Goal: Information Seeking & Learning: Learn about a topic

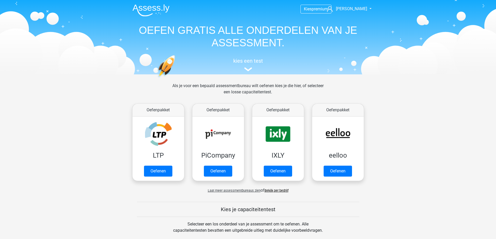
scroll to position [156, 0]
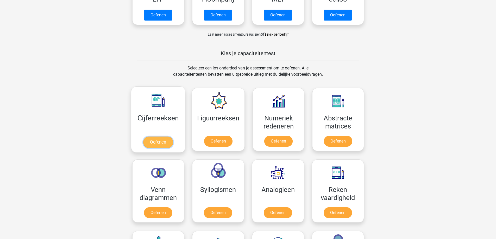
click at [150, 141] on link "Oefenen" at bounding box center [158, 142] width 30 height 11
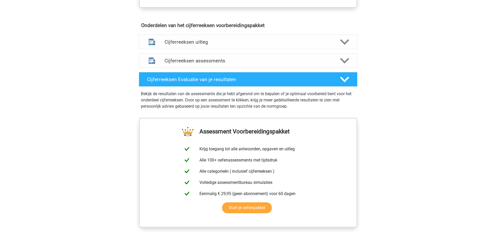
scroll to position [286, 0]
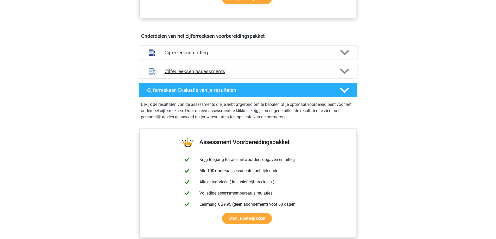
click at [347, 74] on polygon at bounding box center [344, 71] width 9 height 6
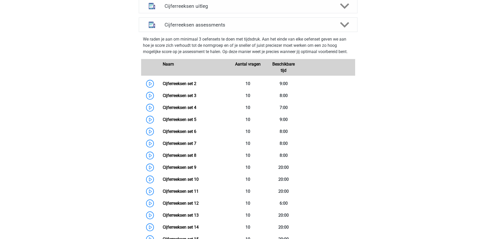
scroll to position [312, 0]
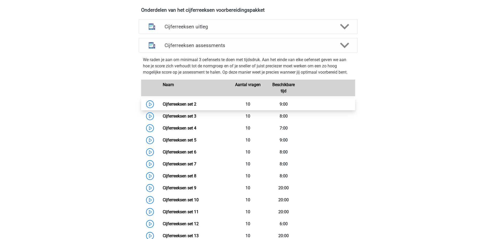
click at [163, 107] on link "Cijferreeksen set 2" at bounding box center [180, 104] width 34 height 5
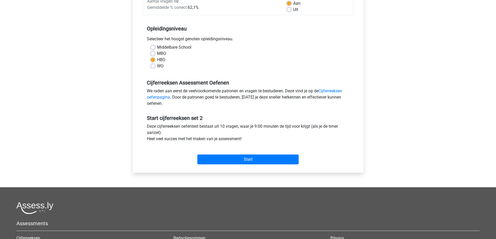
scroll to position [68, 0]
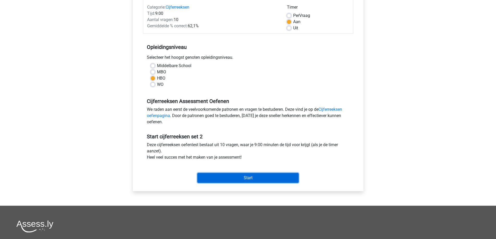
click at [238, 181] on input "Start" at bounding box center [247, 178] width 101 height 10
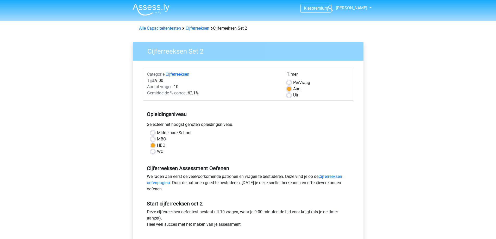
scroll to position [0, 0]
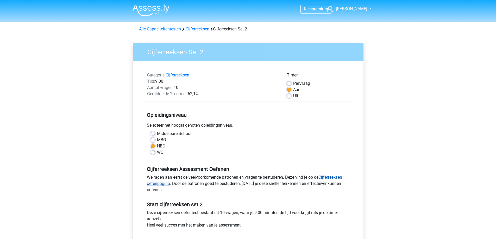
click at [334, 179] on link "Cijferreeksen oefenpagina" at bounding box center [244, 180] width 195 height 11
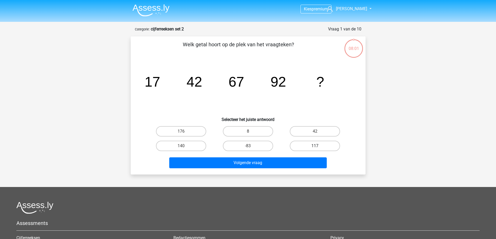
click at [322, 144] on label "117" at bounding box center [315, 146] width 50 height 10
click at [318, 146] on input "117" at bounding box center [316, 147] width 3 height 3
radio input "true"
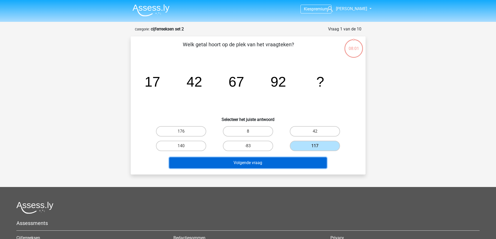
click at [263, 158] on button "Volgende vraag" at bounding box center [247, 162] width 157 height 11
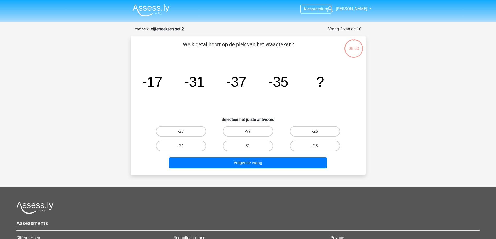
scroll to position [26, 0]
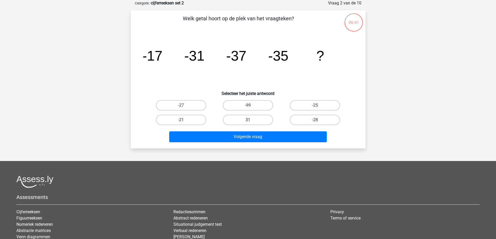
click at [240, 121] on label "31" at bounding box center [248, 120] width 50 height 10
click at [248, 121] on input "31" at bounding box center [249, 121] width 3 height 3
radio input "true"
click at [241, 122] on label "31" at bounding box center [248, 120] width 50 height 10
click at [248, 122] on input "31" at bounding box center [249, 121] width 3 height 3
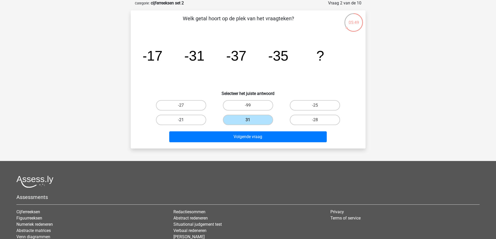
click at [189, 119] on label "-21" at bounding box center [181, 120] width 50 height 10
click at [184, 120] on input "-21" at bounding box center [182, 121] width 3 height 3
radio input "true"
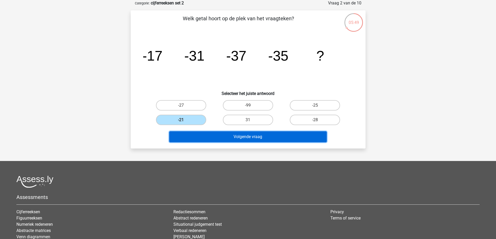
click at [211, 140] on button "Volgende vraag" at bounding box center [247, 136] width 157 height 11
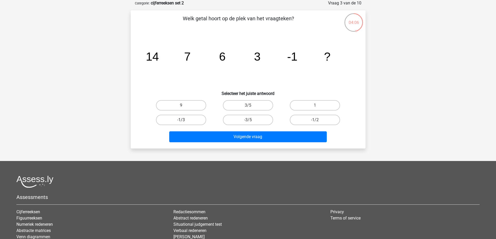
click at [196, 119] on label "-1/3" at bounding box center [181, 120] width 50 height 10
click at [184, 120] on input "-1/3" at bounding box center [182, 121] width 3 height 3
radio input "true"
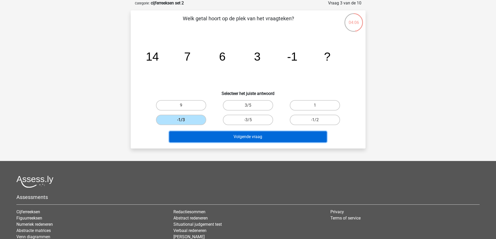
click at [227, 139] on button "Volgende vraag" at bounding box center [247, 136] width 157 height 11
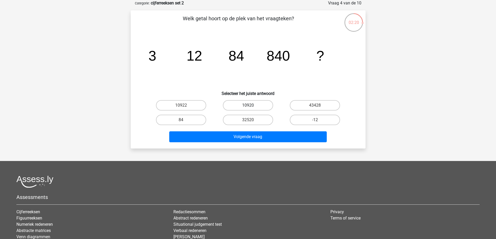
click at [246, 104] on label "10920" at bounding box center [248, 105] width 50 height 10
click at [248, 105] on input "10920" at bounding box center [249, 106] width 3 height 3
radio input "true"
click at [252, 129] on div "Volgende vraag" at bounding box center [248, 135] width 218 height 17
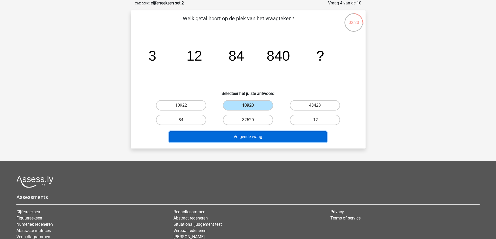
click at [252, 136] on button "Volgende vraag" at bounding box center [247, 136] width 157 height 11
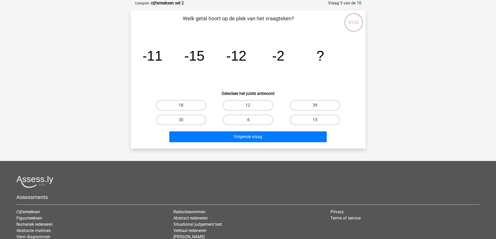
click at [184, 106] on input "18" at bounding box center [182, 106] width 3 height 3
radio input "true"
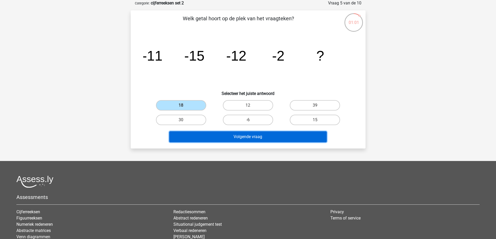
click at [237, 137] on button "Volgende vraag" at bounding box center [247, 136] width 157 height 11
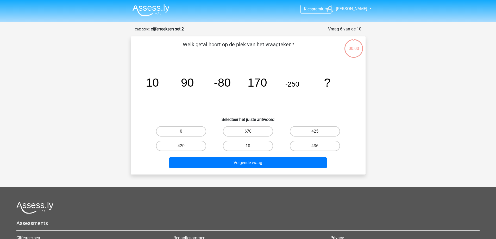
scroll to position [26, 0]
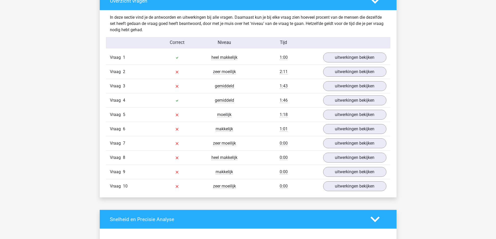
scroll to position [390, 0]
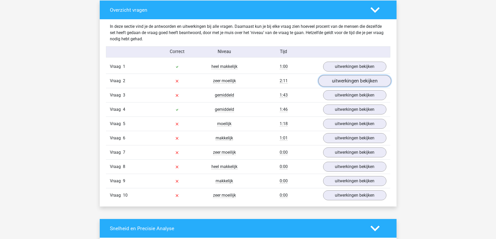
click at [337, 82] on link "uitwerkingen bekijken" at bounding box center [354, 80] width 73 height 11
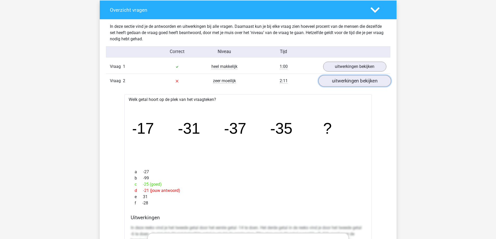
click at [346, 83] on link "uitwerkingen bekijken" at bounding box center [354, 80] width 73 height 11
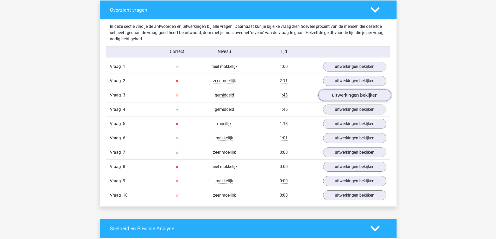
click at [343, 96] on link "uitwerkingen bekijken" at bounding box center [354, 95] width 73 height 11
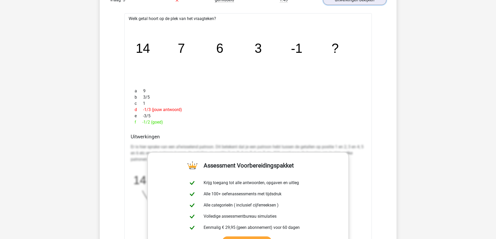
scroll to position [416, 0]
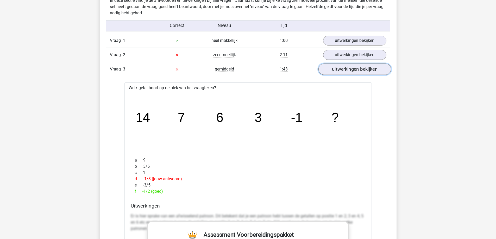
click at [353, 68] on link "uitwerkingen bekijken" at bounding box center [354, 69] width 73 height 11
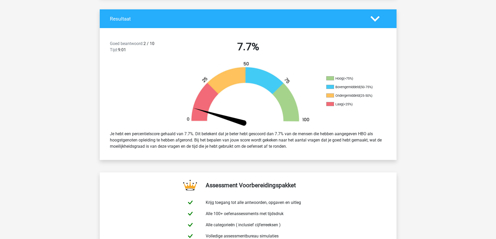
scroll to position [0, 0]
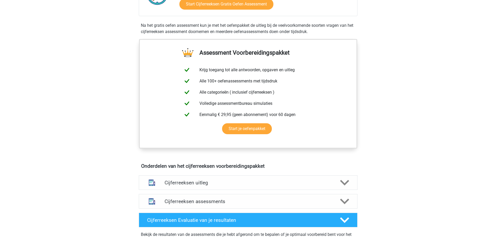
scroll to position [260, 0]
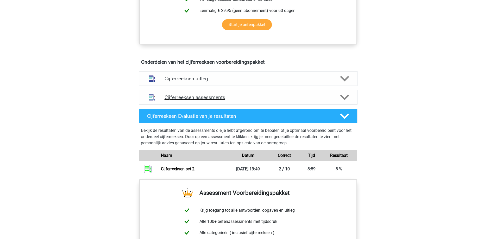
click at [256, 99] on div "Cijferreeksen assessments" at bounding box center [248, 97] width 219 height 15
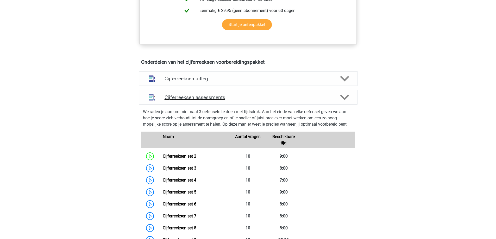
drag, startPoint x: 256, startPoint y: 113, endPoint x: 256, endPoint y: 108, distance: 4.7
click at [256, 100] on h4 "Cijferreeksen assessments" at bounding box center [248, 97] width 167 height 6
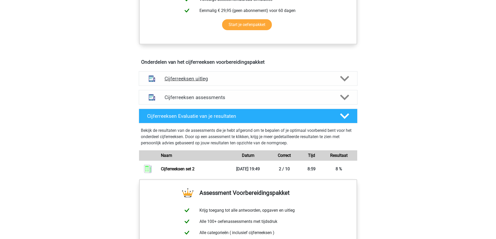
click at [259, 86] on div "Cijferreeksen uitleg" at bounding box center [248, 78] width 219 height 15
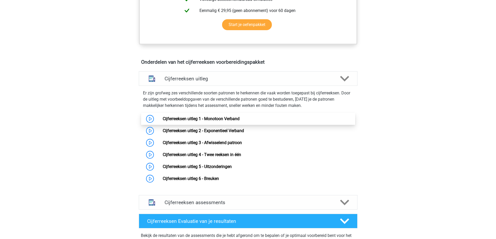
click at [232, 121] on link "Cijferreeksen uitleg 1 - Monotoon Verband" at bounding box center [201, 118] width 77 height 5
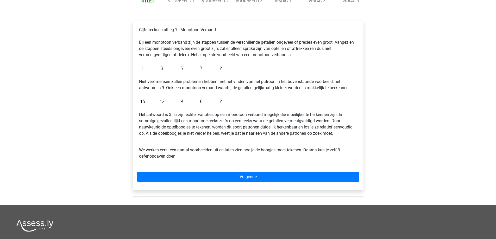
scroll to position [78, 0]
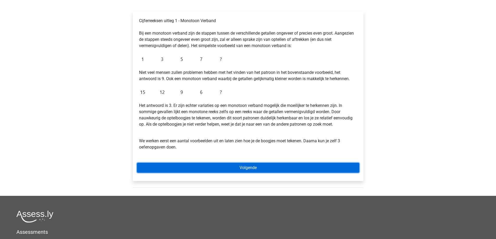
click at [235, 167] on link "Volgende" at bounding box center [248, 168] width 222 height 10
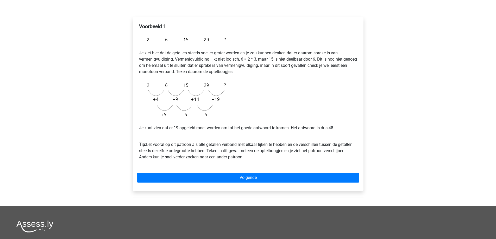
scroll to position [104, 0]
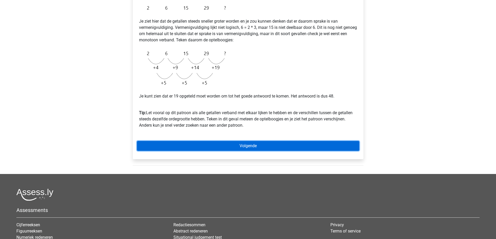
click at [243, 146] on link "Volgende" at bounding box center [248, 146] width 222 height 10
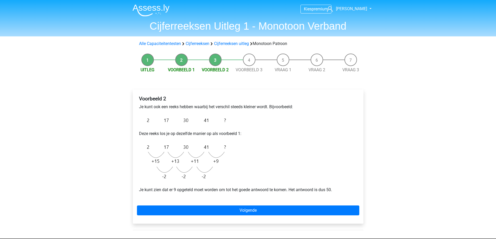
scroll to position [26, 0]
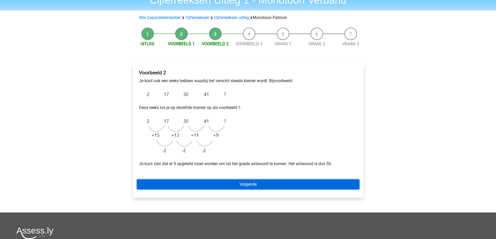
click at [238, 183] on link "Volgende" at bounding box center [248, 185] width 222 height 10
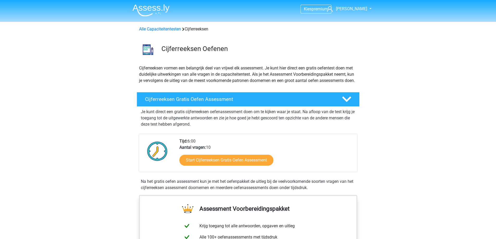
scroll to position [260, 0]
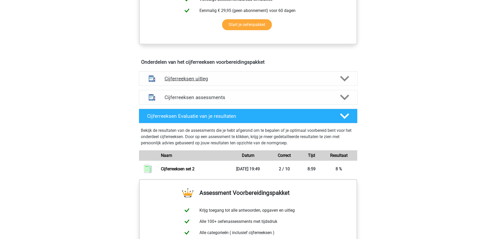
click at [214, 82] on h4 "Cijferreeksen uitleg" at bounding box center [248, 79] width 167 height 6
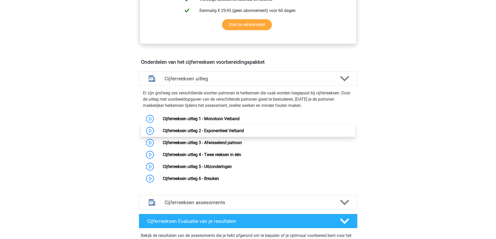
click at [205, 133] on link "Cijferreeksen uitleg 2 - Exponentieel Verband" at bounding box center [203, 130] width 81 height 5
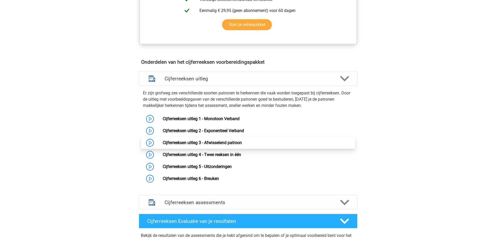
click at [194, 145] on link "Cijferreeksen uitleg 3 - Afwisselend patroon" at bounding box center [202, 142] width 79 height 5
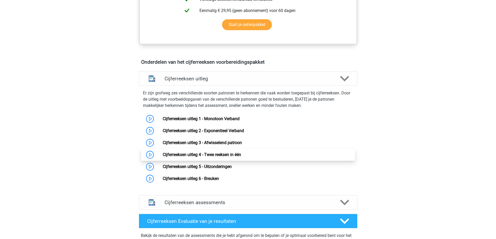
click at [228, 157] on link "Cijferreeksen uitleg 4 - Twee reeksen in één" at bounding box center [202, 154] width 78 height 5
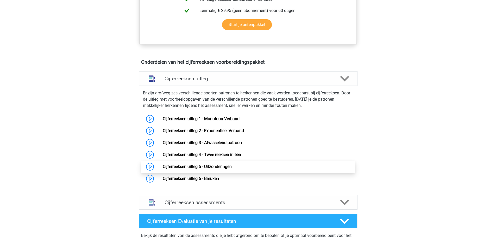
click at [213, 169] on link "Cijferreeksen uitleg 5 - Uitzonderingen" at bounding box center [197, 166] width 69 height 5
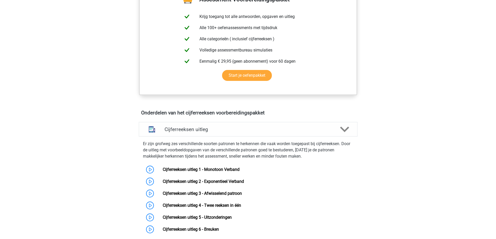
scroll to position [234, 0]
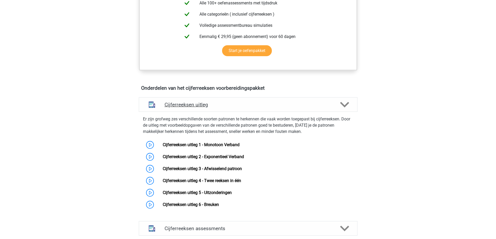
click at [299, 108] on h4 "Cijferreeksen uitleg" at bounding box center [248, 105] width 167 height 6
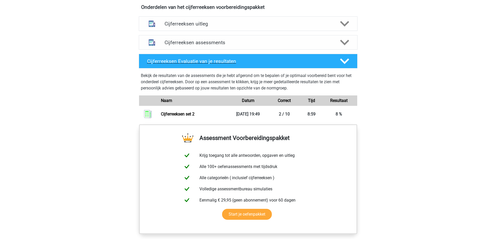
scroll to position [312, 0]
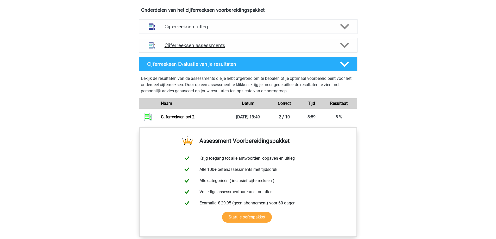
click at [270, 48] on h4 "Cijferreeksen assessments" at bounding box center [248, 45] width 167 height 6
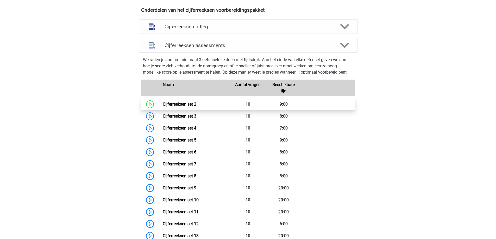
click at [196, 107] on link "Cijferreeksen set 2" at bounding box center [180, 104] width 34 height 5
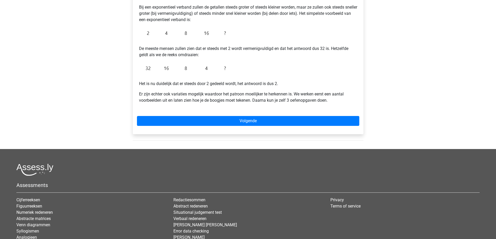
scroll to position [78, 0]
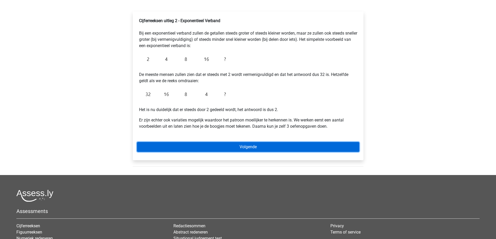
click at [231, 147] on link "Volgende" at bounding box center [248, 147] width 222 height 10
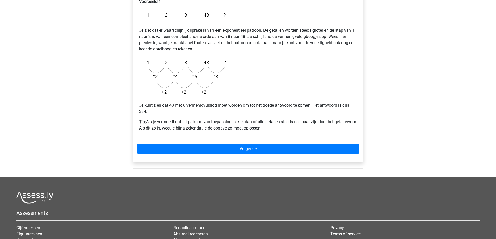
scroll to position [104, 0]
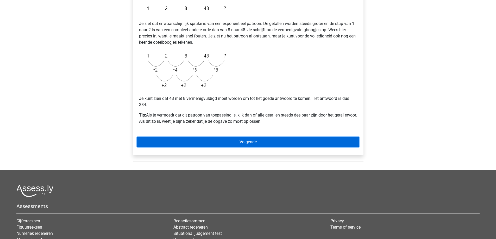
click at [218, 141] on link "Volgende" at bounding box center [248, 142] width 222 height 10
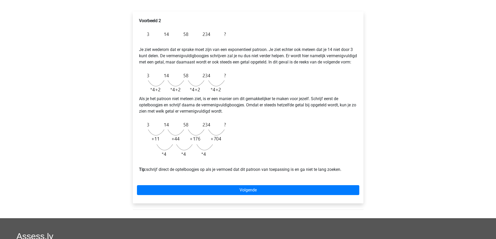
scroll to position [104, 0]
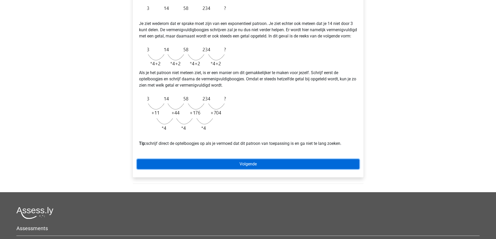
click at [221, 169] on link "Volgende" at bounding box center [248, 164] width 222 height 10
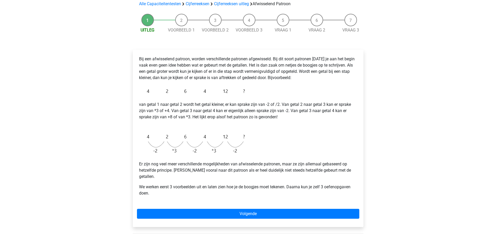
scroll to position [52, 0]
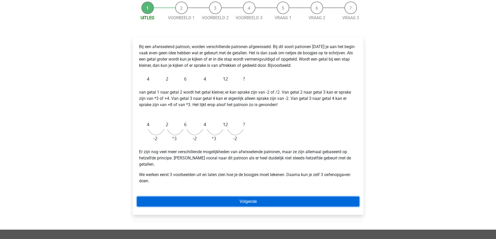
click at [233, 197] on link "Volgende" at bounding box center [248, 202] width 222 height 10
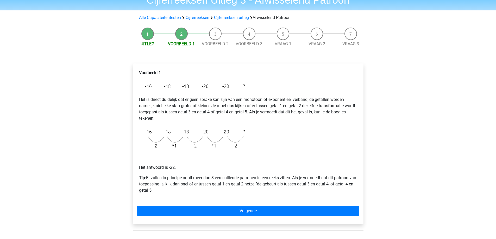
scroll to position [52, 0]
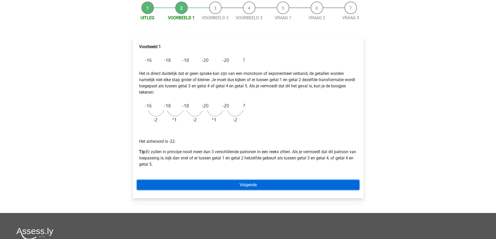
click at [252, 187] on link "Volgende" at bounding box center [248, 185] width 222 height 10
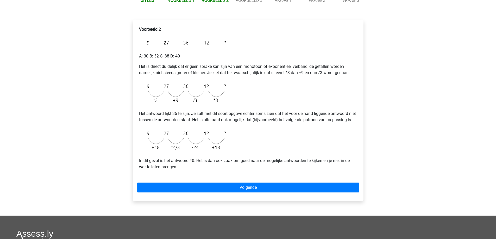
scroll to position [78, 0]
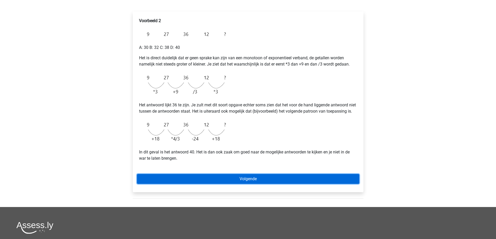
click at [228, 182] on link "Volgende" at bounding box center [248, 179] width 222 height 10
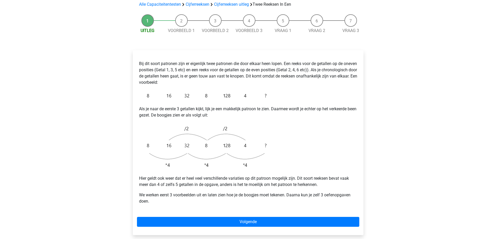
scroll to position [52, 0]
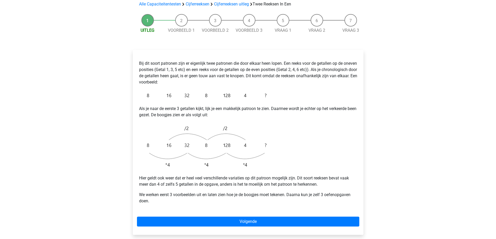
click at [238, 201] on div "Bij dit soort patronen zijn er eigenlijk twee patronen die door elkaar heen lop…" at bounding box center [248, 142] width 231 height 185
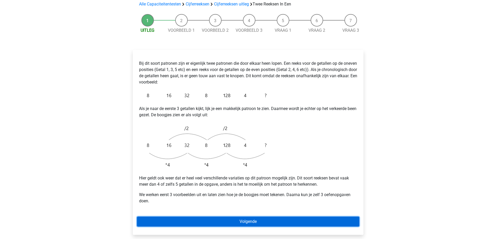
click at [238, 217] on link "Volgende" at bounding box center [248, 222] width 222 height 10
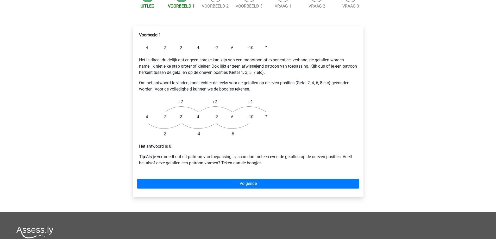
scroll to position [78, 0]
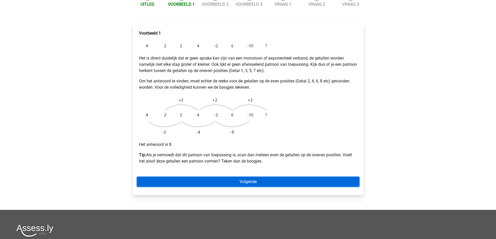
click at [268, 177] on link "Volgende" at bounding box center [248, 182] width 222 height 10
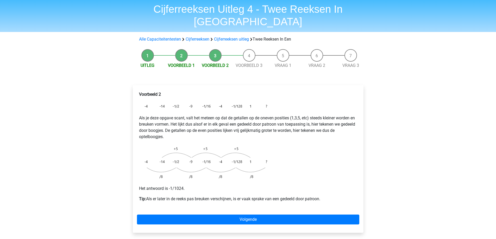
scroll to position [26, 0]
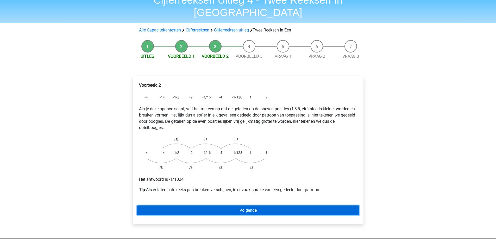
click at [261, 206] on link "Volgende" at bounding box center [248, 211] width 222 height 10
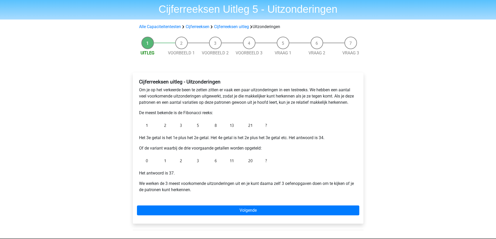
scroll to position [26, 0]
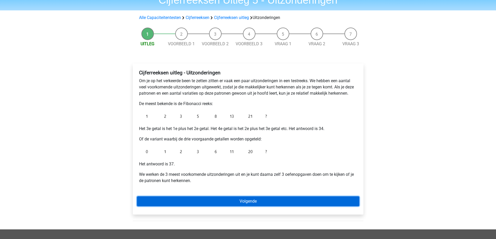
click at [264, 201] on link "Volgende" at bounding box center [248, 202] width 222 height 10
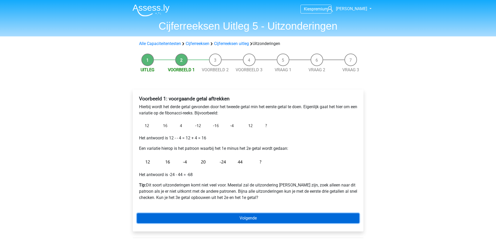
click at [242, 217] on link "Volgende" at bounding box center [248, 218] width 222 height 10
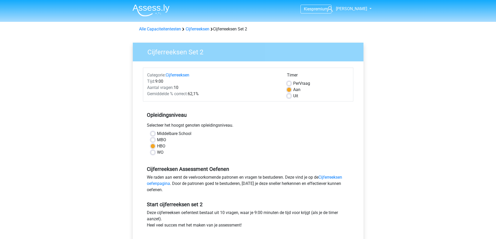
click at [293, 96] on label "Uit" at bounding box center [295, 96] width 5 height 6
click at [288, 96] on input "Uit" at bounding box center [289, 95] width 4 height 5
radio input "true"
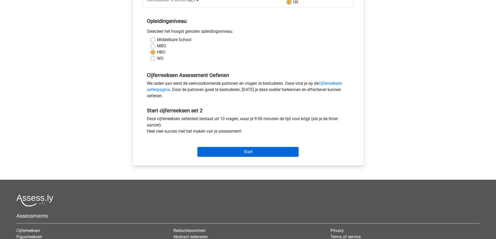
scroll to position [104, 0]
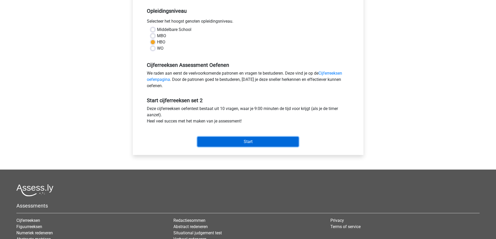
click at [242, 140] on input "Start" at bounding box center [247, 142] width 101 height 10
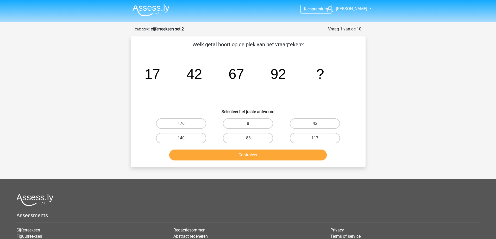
click at [302, 140] on label "117" at bounding box center [315, 138] width 50 height 10
click at [315, 140] on input "117" at bounding box center [316, 139] width 3 height 3
radio input "true"
click at [286, 153] on button "Controleer" at bounding box center [247, 155] width 157 height 11
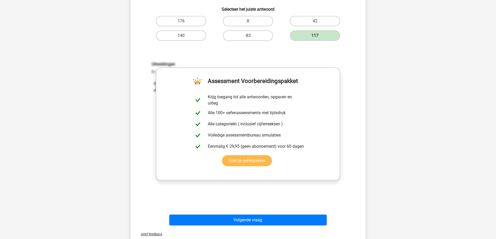
scroll to position [104, 0]
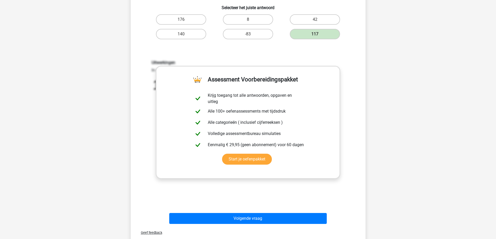
click at [246, 224] on div "Volgende vraag" at bounding box center [248, 219] width 201 height 13
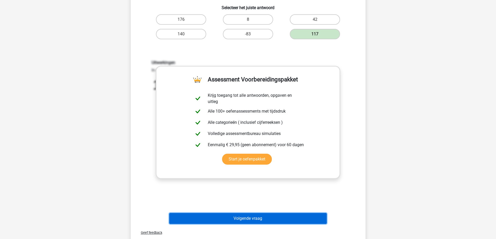
click at [247, 222] on button "Volgende vraag" at bounding box center [247, 218] width 157 height 11
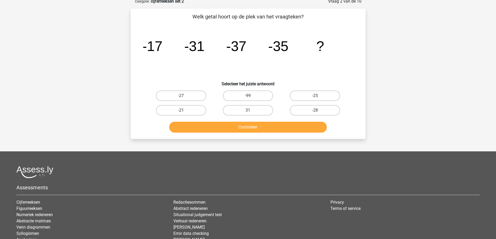
scroll to position [26, 0]
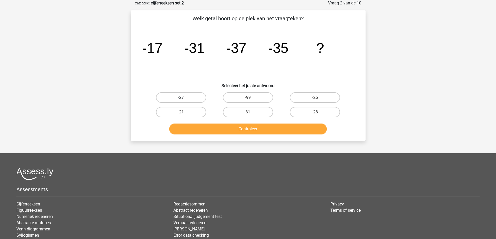
click at [182, 97] on label "-27" at bounding box center [181, 97] width 50 height 10
click at [182, 98] on input "-27" at bounding box center [182, 99] width 3 height 3
radio input "true"
click at [204, 129] on button "Controleer" at bounding box center [247, 129] width 157 height 11
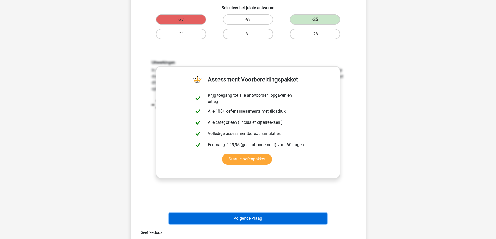
click at [265, 218] on button "Volgende vraag" at bounding box center [247, 218] width 157 height 11
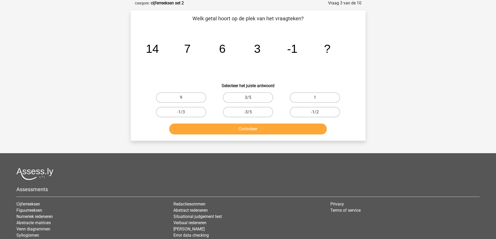
click at [314, 110] on label "-1/2" at bounding box center [315, 112] width 50 height 10
click at [315, 112] on input "-1/2" at bounding box center [316, 113] width 3 height 3
radio input "true"
click at [281, 129] on button "Controleer" at bounding box center [247, 129] width 157 height 11
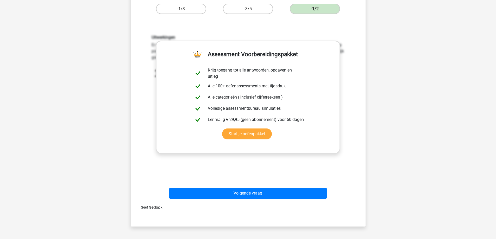
scroll to position [130, 0]
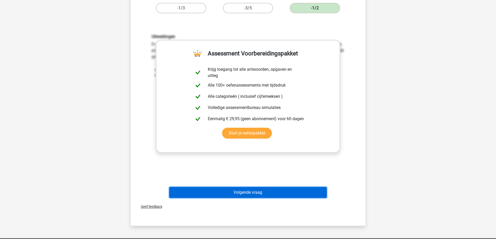
click at [259, 193] on button "Volgende vraag" at bounding box center [247, 192] width 157 height 11
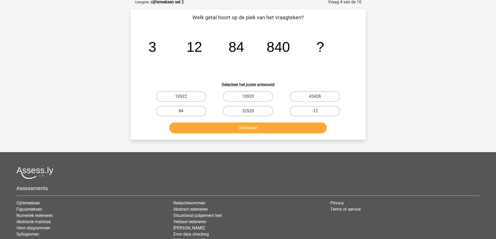
scroll to position [26, 0]
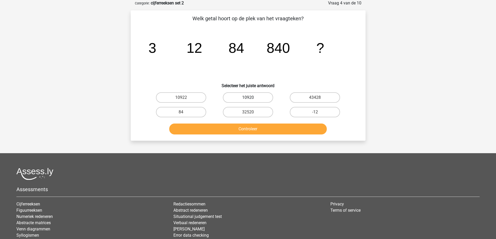
click at [254, 97] on label "10920" at bounding box center [248, 97] width 50 height 10
click at [251, 98] on input "10920" at bounding box center [249, 99] width 3 height 3
radio input "true"
click at [254, 126] on button "Controleer" at bounding box center [247, 129] width 157 height 11
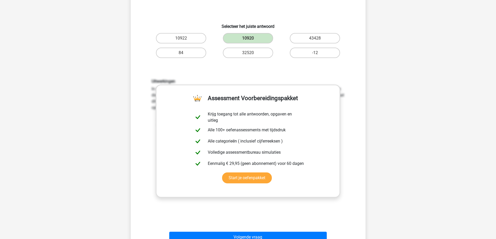
scroll to position [208, 0]
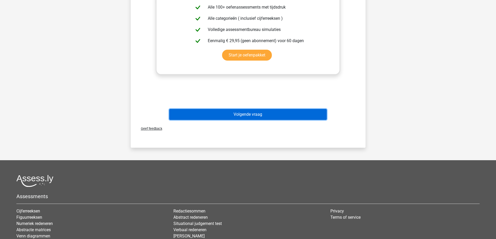
click at [225, 115] on button "Volgende vraag" at bounding box center [247, 114] width 157 height 11
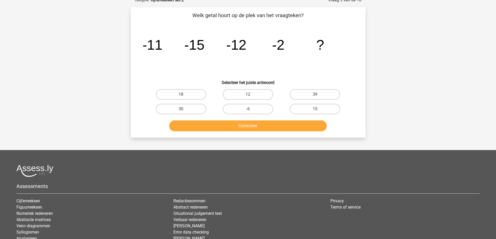
scroll to position [26, 0]
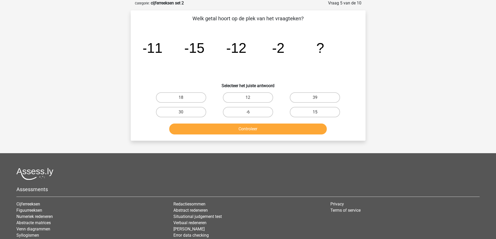
click at [298, 113] on label "15" at bounding box center [315, 112] width 50 height 10
click at [315, 113] on input "15" at bounding box center [316, 113] width 3 height 3
radio input "true"
click at [278, 129] on button "Controleer" at bounding box center [247, 129] width 157 height 11
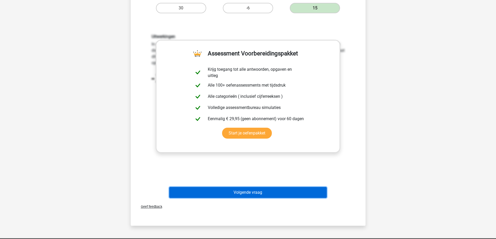
click at [261, 191] on button "Volgende vraag" at bounding box center [247, 192] width 157 height 11
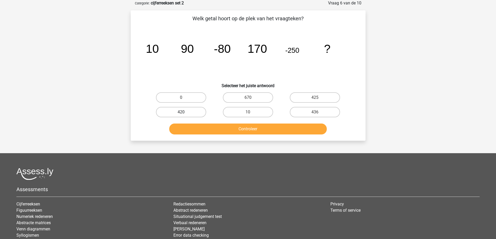
click at [168, 111] on label "420" at bounding box center [181, 112] width 50 height 10
click at [181, 112] on input "420" at bounding box center [182, 113] width 3 height 3
radio input "true"
click at [219, 133] on button "Controleer" at bounding box center [247, 129] width 157 height 11
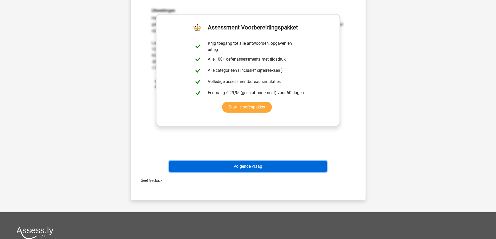
click at [237, 168] on button "Volgende vraag" at bounding box center [247, 166] width 157 height 11
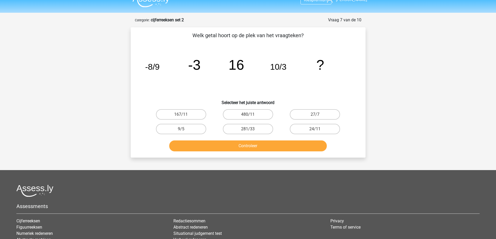
scroll to position [0, 0]
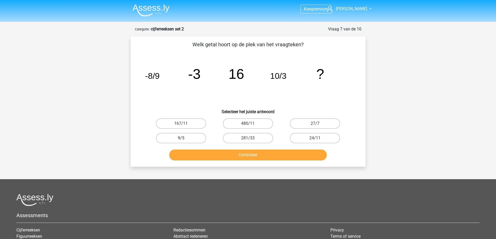
click at [192, 142] on label "9/5" at bounding box center [181, 138] width 50 height 10
click at [184, 142] on input "9/5" at bounding box center [182, 139] width 3 height 3
radio input "true"
click at [205, 154] on button "Controleer" at bounding box center [247, 155] width 157 height 11
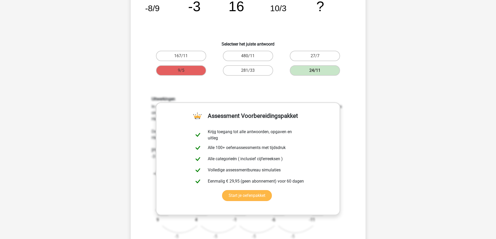
scroll to position [104, 0]
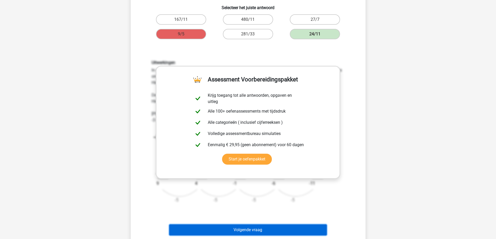
click at [242, 232] on button "Volgende vraag" at bounding box center [247, 230] width 157 height 11
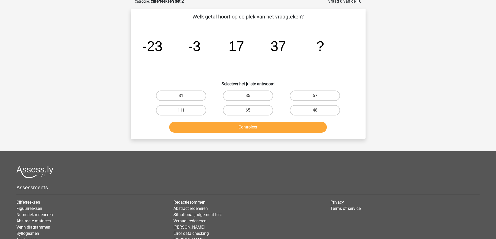
scroll to position [26, 0]
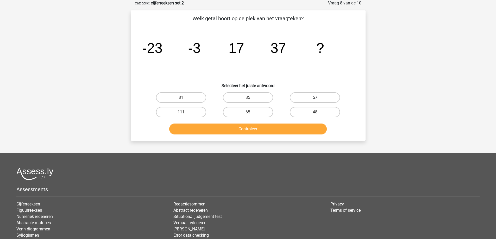
click at [320, 100] on label "57" at bounding box center [315, 97] width 50 height 10
click at [318, 100] on input "57" at bounding box center [316, 99] width 3 height 3
radio input "true"
click at [298, 127] on button "Controleer" at bounding box center [247, 129] width 157 height 11
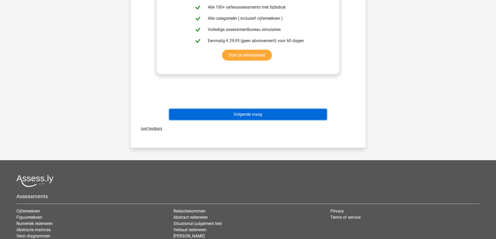
click at [260, 111] on button "Volgende vraag" at bounding box center [247, 114] width 157 height 11
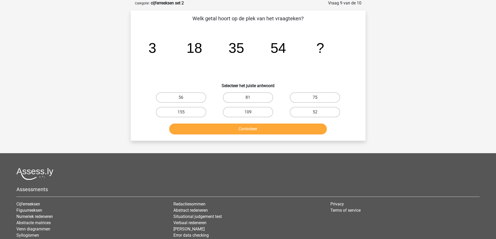
click at [310, 97] on label "75" at bounding box center [315, 97] width 50 height 10
click at [315, 98] on input "75" at bounding box center [316, 99] width 3 height 3
radio input "true"
click at [300, 125] on button "Controleer" at bounding box center [247, 129] width 157 height 11
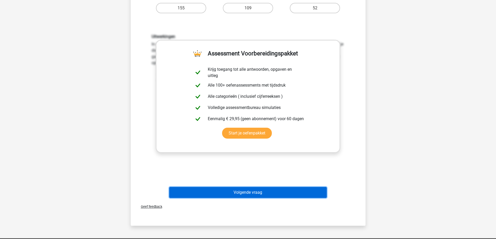
click at [251, 194] on button "Volgende vraag" at bounding box center [247, 192] width 157 height 11
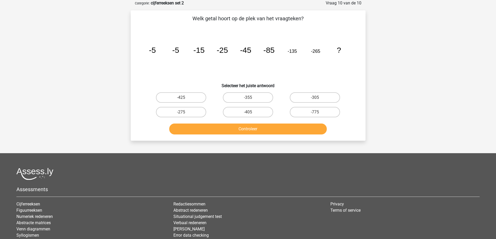
scroll to position [0, 0]
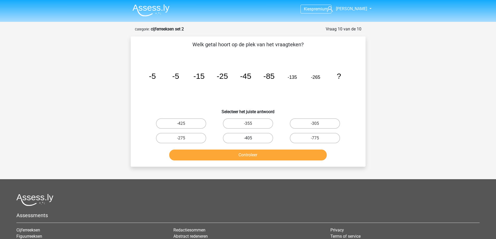
click at [251, 136] on label "-405" at bounding box center [248, 138] width 50 height 10
click at [251, 138] on input "-405" at bounding box center [249, 139] width 3 height 3
radio input "true"
click at [251, 157] on button "Controleer" at bounding box center [247, 155] width 157 height 11
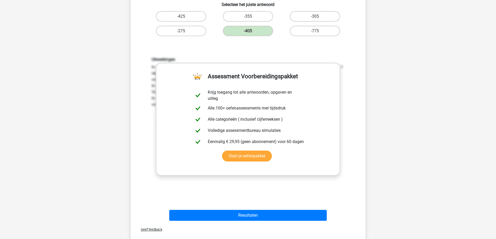
scroll to position [130, 0]
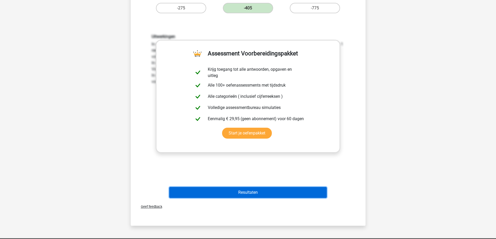
click at [244, 191] on button "Resultaten" at bounding box center [247, 192] width 157 height 11
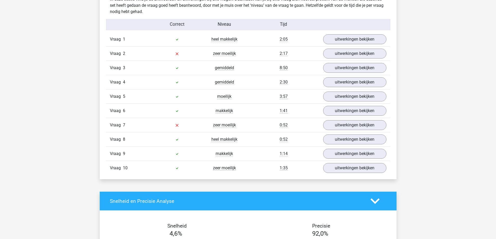
scroll to position [416, 0]
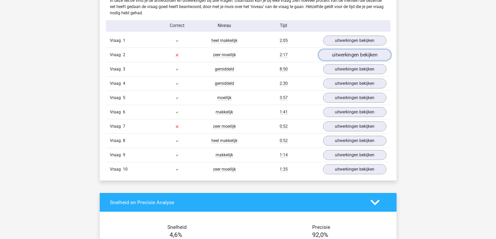
click at [342, 56] on link "uitwerkingen bekijken" at bounding box center [354, 54] width 73 height 11
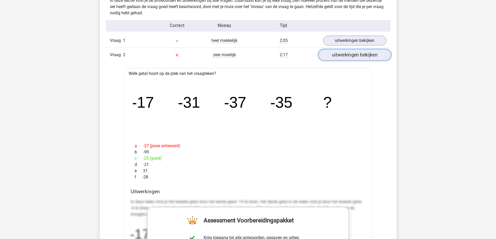
click at [352, 54] on link "uitwerkingen bekijken" at bounding box center [354, 54] width 73 height 11
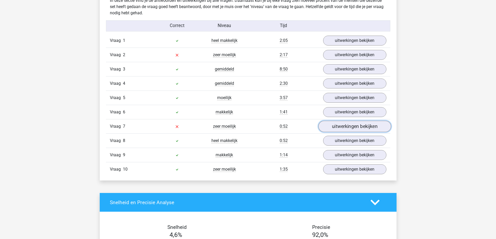
click at [336, 128] on link "uitwerkingen bekijken" at bounding box center [354, 126] width 73 height 11
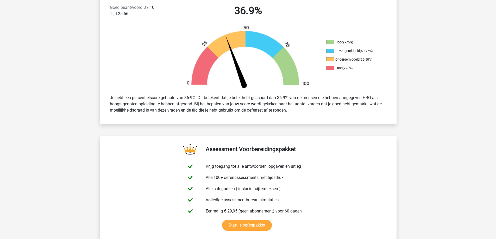
scroll to position [130, 0]
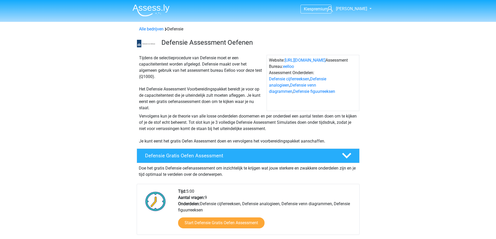
click at [155, 8] on img at bounding box center [150, 10] width 37 height 12
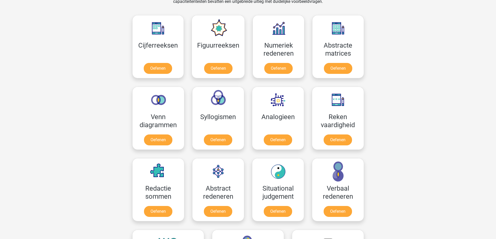
scroll to position [234, 0]
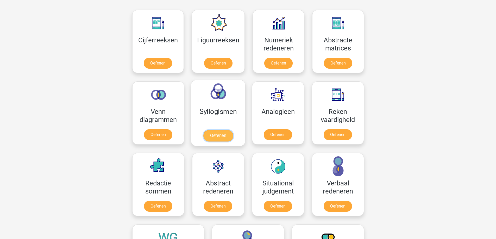
click at [221, 135] on link "Oefenen" at bounding box center [218, 135] width 30 height 11
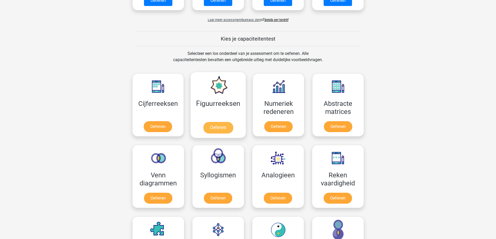
scroll to position [182, 0]
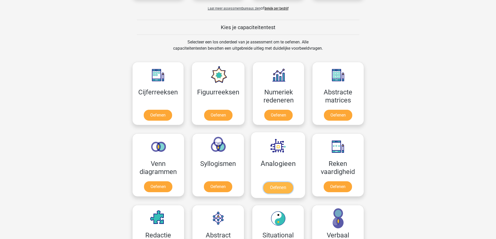
click at [281, 188] on link "Oefenen" at bounding box center [278, 187] width 30 height 11
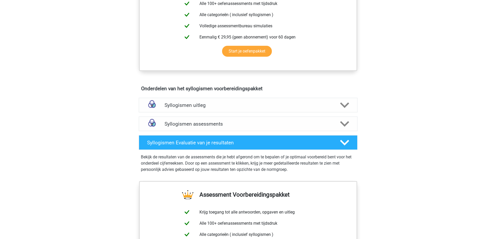
scroll to position [234, 0]
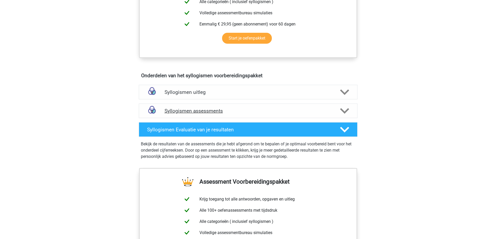
click at [336, 111] on div at bounding box center [343, 110] width 17 height 9
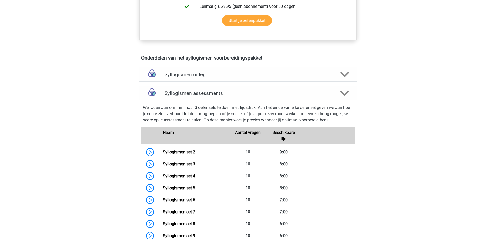
scroll to position [260, 0]
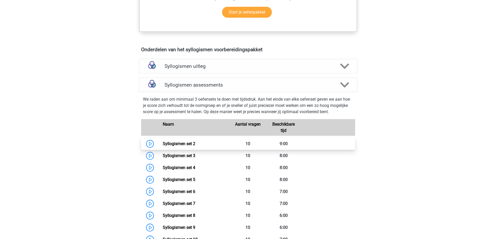
click at [163, 144] on link "Syllogismen set 2" at bounding box center [179, 143] width 33 height 5
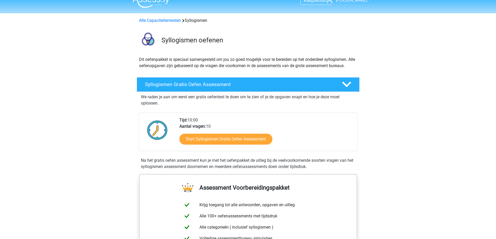
scroll to position [0, 0]
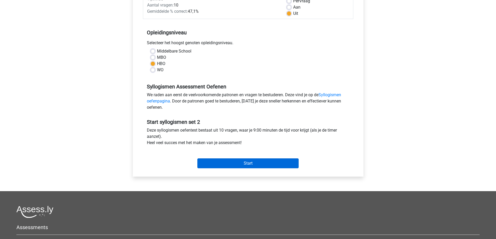
scroll to position [104, 0]
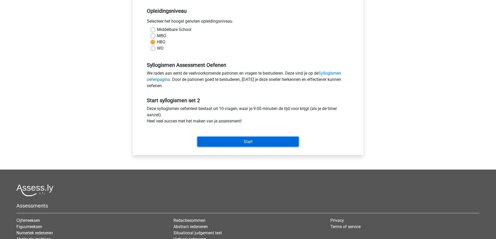
click at [229, 137] on input "Start" at bounding box center [247, 142] width 101 height 10
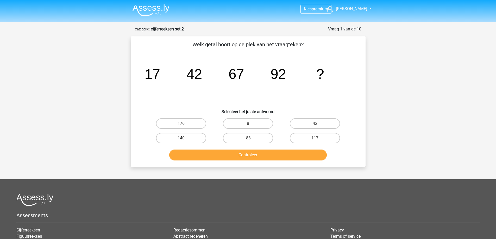
scroll to position [78, 0]
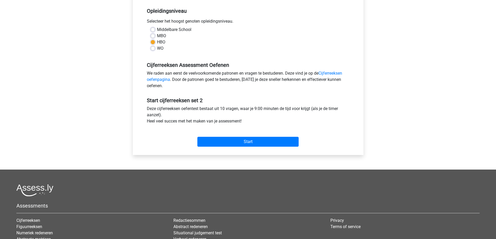
scroll to position [104, 0]
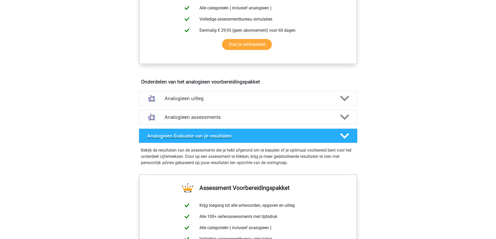
scroll to position [234, 0]
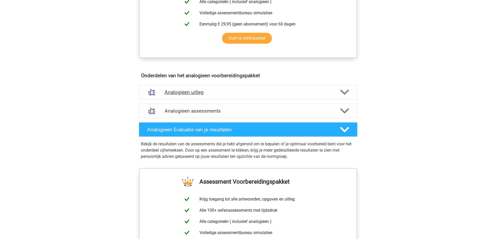
click at [248, 93] on h4 "Analogieen uitleg" at bounding box center [248, 92] width 167 height 6
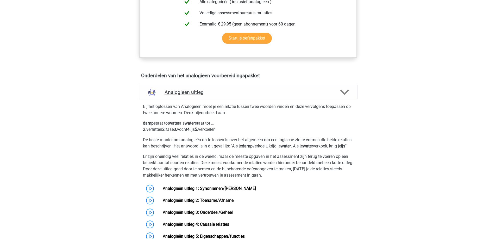
click at [248, 93] on h4 "Analogieen uitleg" at bounding box center [248, 92] width 167 height 6
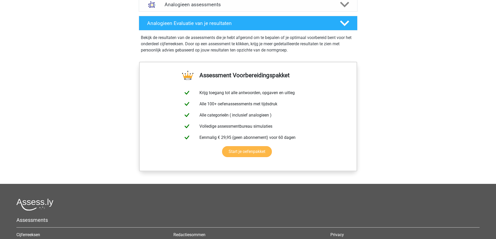
scroll to position [260, 0]
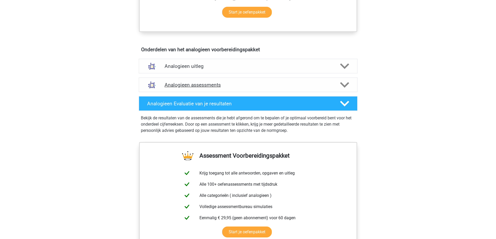
click at [350, 82] on div at bounding box center [343, 84] width 17 height 9
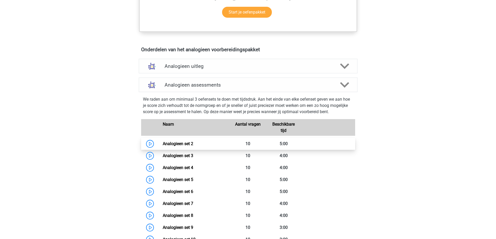
click at [186, 144] on link "Analogieen set 2" at bounding box center [178, 143] width 30 height 5
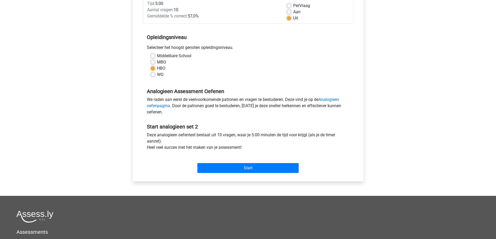
scroll to position [78, 0]
click at [229, 167] on input "Start" at bounding box center [247, 168] width 101 height 10
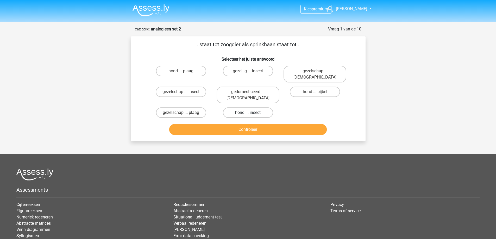
click at [237, 108] on label "hond ... insect" at bounding box center [248, 113] width 50 height 10
click at [248, 113] on input "hond ... insect" at bounding box center [249, 114] width 3 height 3
radio input "true"
click at [242, 124] on button "Controleer" at bounding box center [247, 129] width 157 height 11
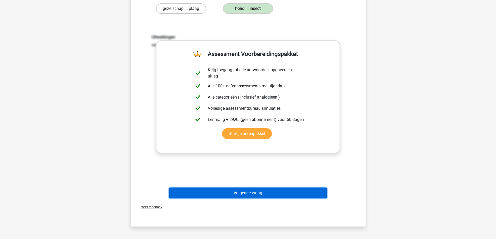
click at [251, 188] on button "Volgende vraag" at bounding box center [247, 193] width 157 height 11
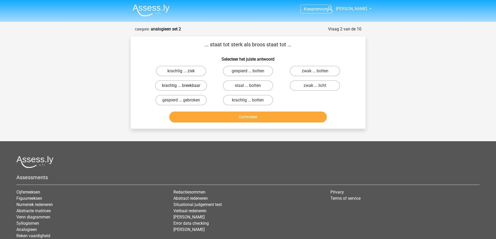
click at [195, 85] on label "krachtig ... breekbaar" at bounding box center [181, 85] width 52 height 10
click at [184, 86] on input "krachtig ... breekbaar" at bounding box center [182, 87] width 3 height 3
radio input "true"
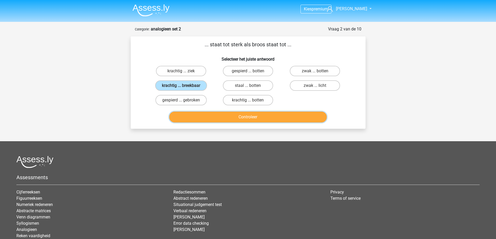
click at [221, 116] on button "Controleer" at bounding box center [247, 117] width 157 height 11
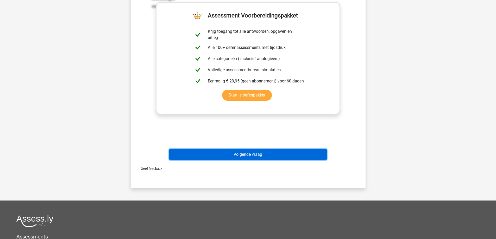
click at [250, 154] on button "Volgende vraag" at bounding box center [247, 154] width 157 height 11
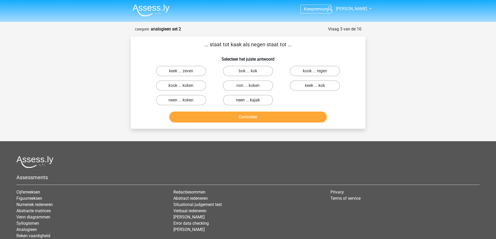
click at [233, 100] on label "neen ... kajak" at bounding box center [248, 100] width 50 height 10
click at [248, 100] on input "neen ... kajak" at bounding box center [249, 101] width 3 height 3
radio input "true"
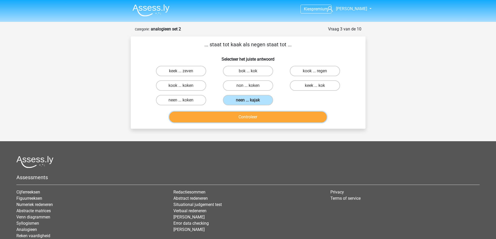
click at [235, 119] on button "Controleer" at bounding box center [247, 117] width 157 height 11
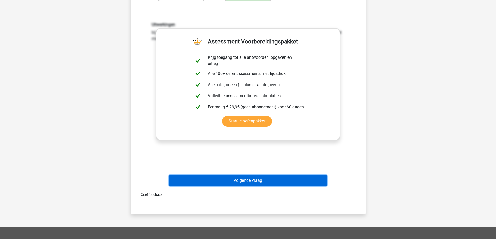
click at [243, 178] on button "Volgende vraag" at bounding box center [247, 180] width 157 height 11
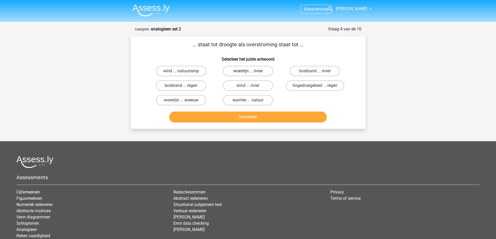
click at [248, 74] on label "woestijn ... rivier" at bounding box center [248, 71] width 50 height 10
click at [248, 74] on input "woestijn ... rivier" at bounding box center [249, 72] width 3 height 3
radio input "true"
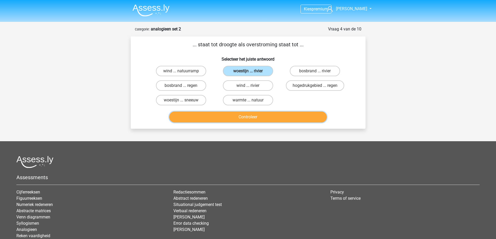
click at [249, 118] on button "Controleer" at bounding box center [247, 117] width 157 height 11
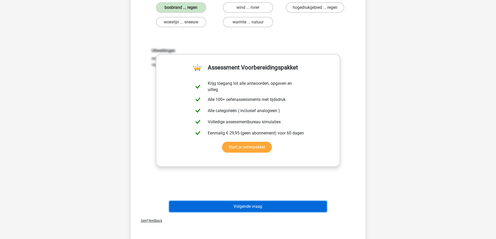
click at [247, 208] on button "Volgende vraag" at bounding box center [247, 206] width 157 height 11
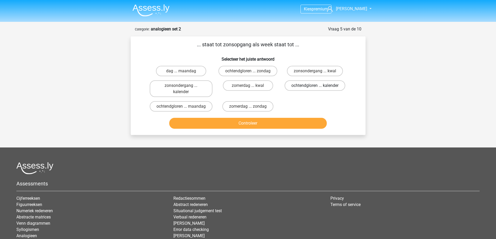
click at [311, 87] on label "ochtendgloren ... kalender" at bounding box center [315, 85] width 61 height 10
click at [315, 87] on input "ochtendgloren ... kalender" at bounding box center [316, 87] width 3 height 3
radio input "true"
click at [285, 128] on button "Controleer" at bounding box center [247, 123] width 157 height 11
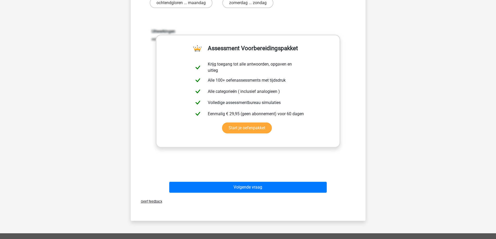
scroll to position [104, 0]
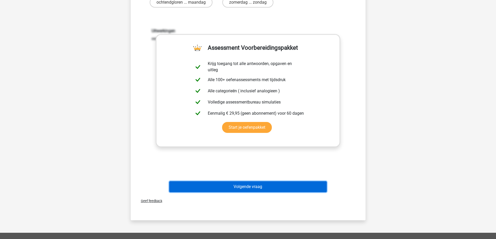
click at [245, 190] on button "Volgende vraag" at bounding box center [247, 186] width 157 height 11
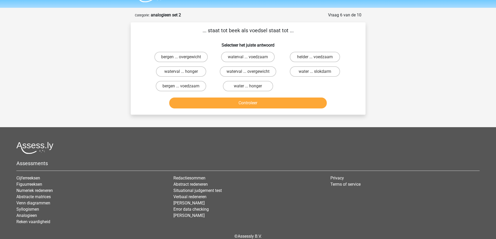
scroll to position [0, 0]
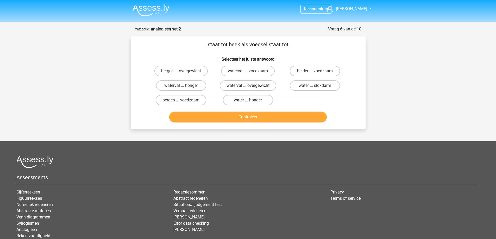
click at [264, 86] on label "waterval ... overgewicht" at bounding box center [248, 85] width 56 height 10
click at [251, 86] on input "waterval ... overgewicht" at bounding box center [249, 87] width 3 height 3
radio input "true"
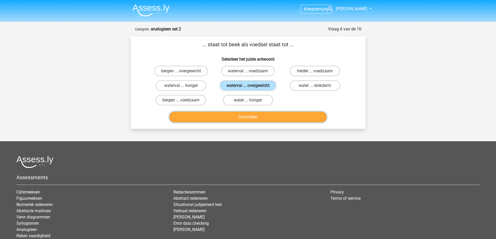
click at [263, 115] on button "Controleer" at bounding box center [247, 117] width 157 height 11
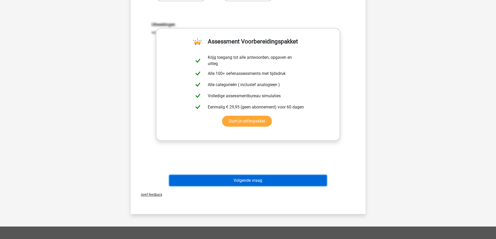
click at [250, 178] on button "Volgende vraag" at bounding box center [247, 180] width 157 height 11
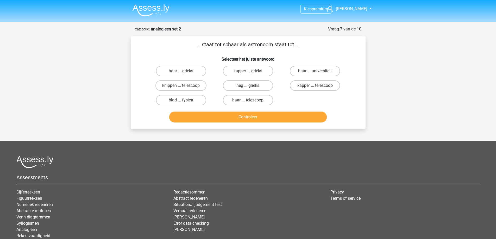
click at [308, 84] on label "kapper ... telescoop" at bounding box center [315, 85] width 50 height 10
click at [315, 86] on input "kapper ... telescoop" at bounding box center [316, 87] width 3 height 3
radio input "true"
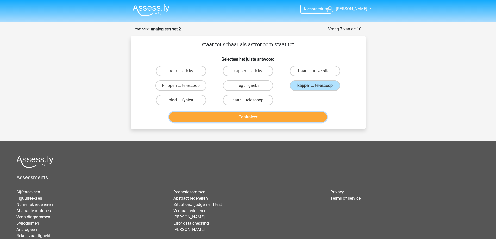
click at [291, 114] on button "Controleer" at bounding box center [247, 117] width 157 height 11
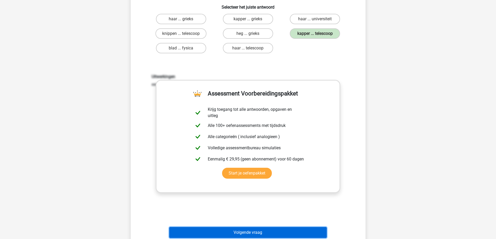
click at [242, 230] on button "Volgende vraag" at bounding box center [247, 232] width 157 height 11
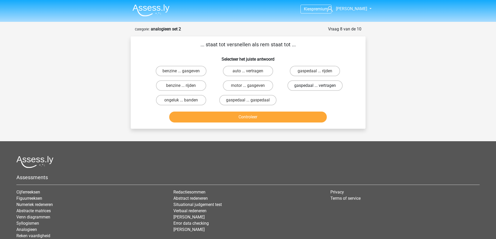
click at [306, 86] on label "gaspedaal ... vertragen" at bounding box center [314, 85] width 55 height 10
click at [315, 86] on input "gaspedaal ... vertragen" at bounding box center [316, 87] width 3 height 3
radio input "true"
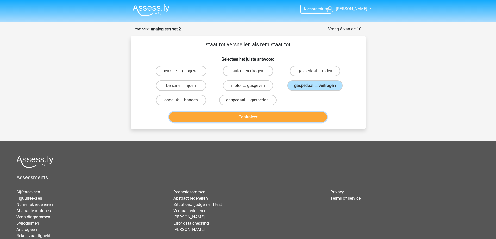
click at [280, 118] on button "Controleer" at bounding box center [247, 117] width 157 height 11
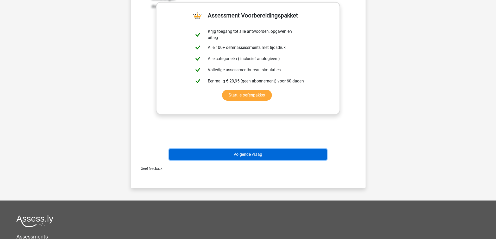
click at [253, 156] on button "Volgende vraag" at bounding box center [247, 154] width 157 height 11
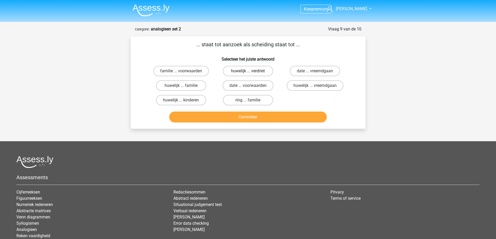
click at [240, 69] on label "huwelijk ... verdriet" at bounding box center [248, 71] width 50 height 10
click at [248, 71] on input "huwelijk ... verdriet" at bounding box center [249, 72] width 3 height 3
radio input "true"
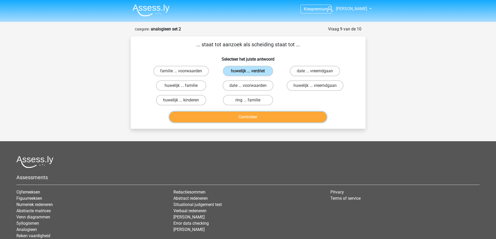
click at [250, 118] on button "Controleer" at bounding box center [247, 117] width 157 height 11
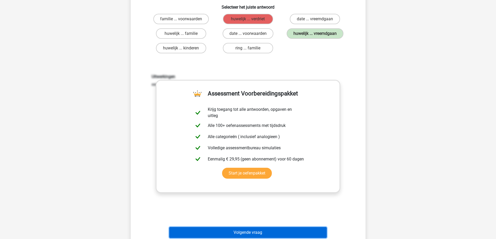
click at [225, 233] on button "Volgende vraag" at bounding box center [247, 232] width 157 height 11
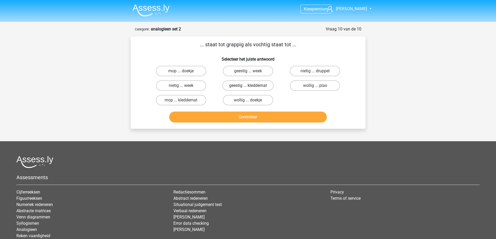
click at [233, 85] on label "geestig ... kleddernat" at bounding box center [247, 85] width 51 height 10
click at [248, 86] on input "geestig ... kleddernat" at bounding box center [249, 87] width 3 height 3
radio input "true"
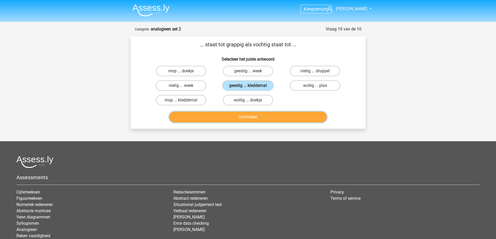
click at [233, 116] on button "Controleer" at bounding box center [247, 117] width 157 height 11
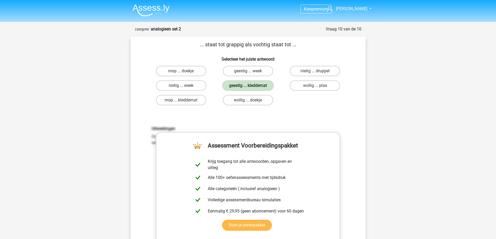
scroll to position [156, 0]
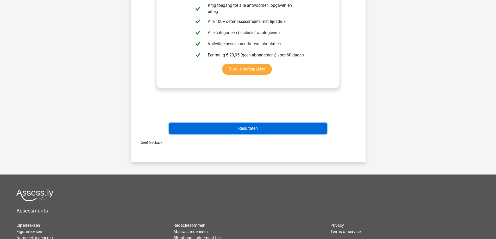
click at [244, 131] on button "Resultaten" at bounding box center [247, 128] width 157 height 11
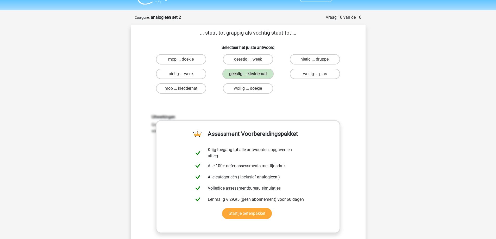
scroll to position [0, 0]
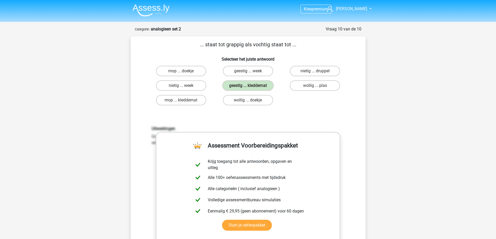
click at [146, 11] on img at bounding box center [150, 10] width 37 height 12
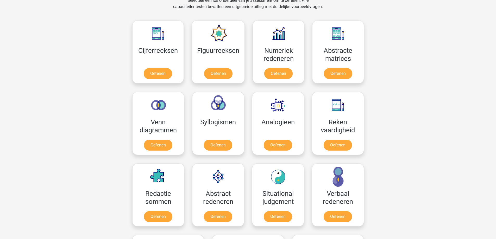
scroll to position [234, 0]
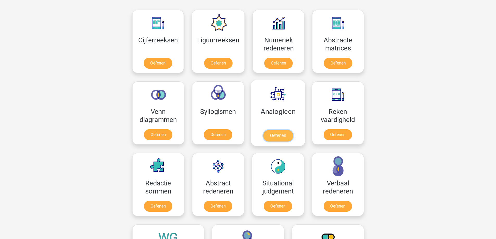
click at [280, 134] on link "Oefenen" at bounding box center [278, 135] width 30 height 11
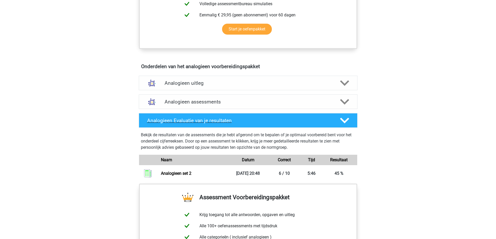
scroll to position [234, 0]
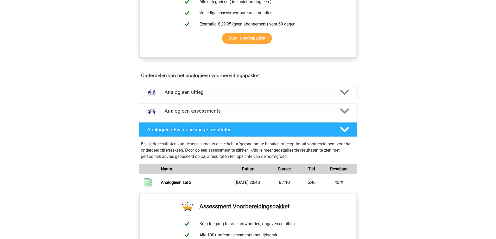
click at [339, 110] on div at bounding box center [343, 110] width 17 height 9
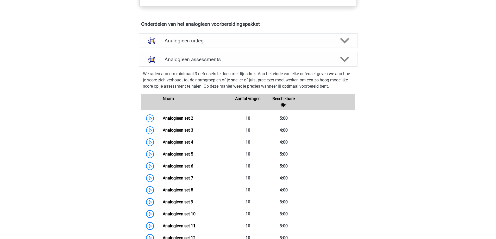
scroll to position [286, 0]
click at [179, 132] on link "Analogieen set 3" at bounding box center [178, 129] width 30 height 5
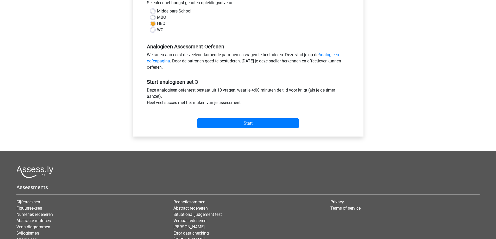
scroll to position [156, 0]
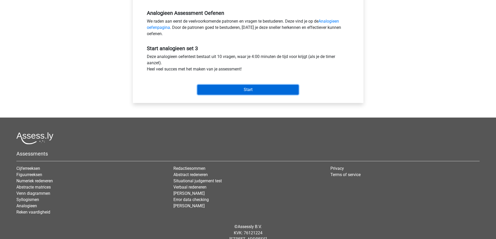
click at [228, 90] on input "Start" at bounding box center [247, 90] width 101 height 10
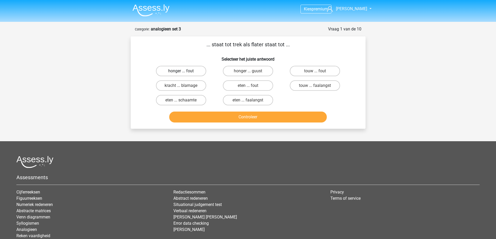
click at [195, 71] on label "honger ... fout" at bounding box center [181, 71] width 50 height 10
click at [184, 71] on input "honger ... fout" at bounding box center [182, 72] width 3 height 3
radio input "true"
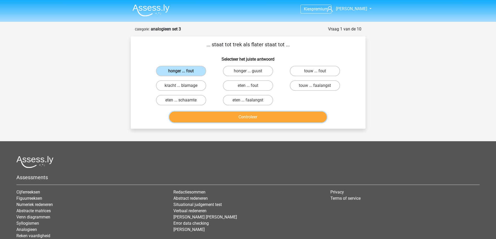
click at [210, 119] on button "Controleer" at bounding box center [247, 117] width 157 height 11
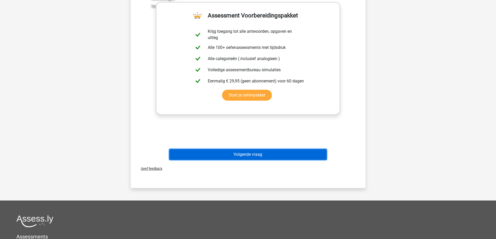
click at [243, 156] on button "Volgende vraag" at bounding box center [247, 154] width 157 height 11
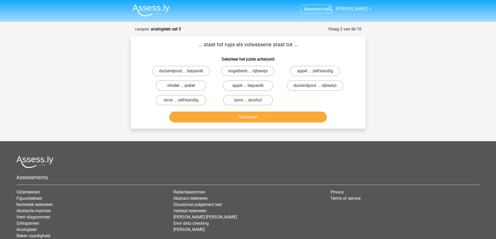
click at [189, 84] on label "vlinder ... puber" at bounding box center [181, 85] width 50 height 10
click at [184, 86] on input "vlinder ... puber" at bounding box center [182, 87] width 3 height 3
radio input "true"
click at [213, 111] on div "Controleer" at bounding box center [248, 116] width 218 height 17
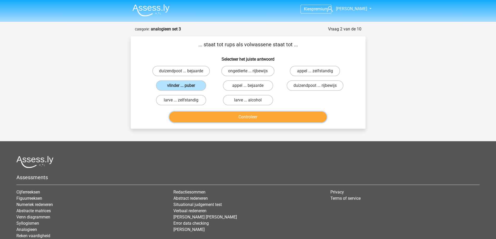
click at [214, 115] on button "Controleer" at bounding box center [247, 117] width 157 height 11
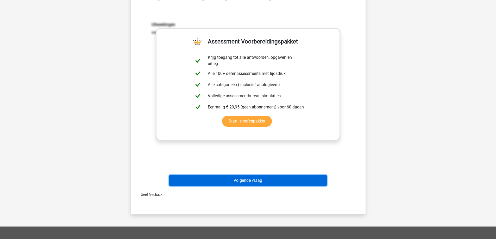
click at [240, 176] on button "Volgende vraag" at bounding box center [247, 180] width 157 height 11
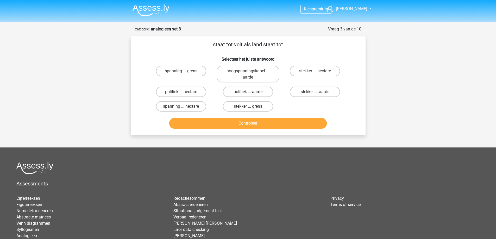
click at [240, 92] on label "politiek ... aarde" at bounding box center [248, 92] width 50 height 10
click at [248, 92] on input "politiek ... aarde" at bounding box center [249, 93] width 3 height 3
radio input "true"
click at [182, 68] on label "spanning ... grens" at bounding box center [181, 71] width 50 height 10
click at [182, 71] on input "spanning ... grens" at bounding box center [182, 72] width 3 height 3
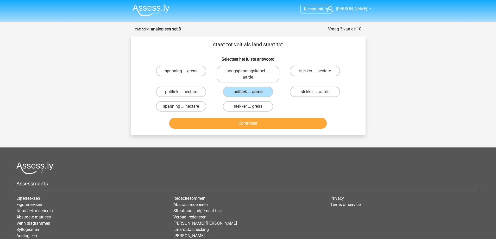
radio input "true"
click at [228, 121] on button "Controleer" at bounding box center [247, 123] width 157 height 11
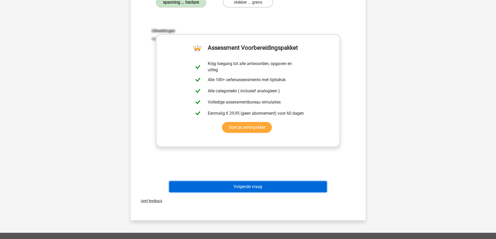
click at [233, 188] on button "Volgende vraag" at bounding box center [247, 186] width 157 height 11
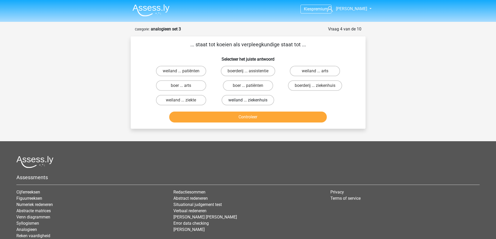
click at [238, 100] on label "weiland ... ziekenhuis" at bounding box center [248, 100] width 53 height 10
click at [248, 100] on input "weiland ... ziekenhuis" at bounding box center [249, 101] width 3 height 3
radio input "true"
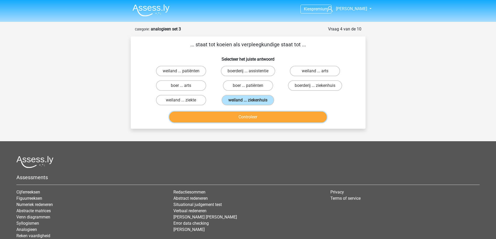
click at [237, 118] on button "Controleer" at bounding box center [247, 117] width 157 height 11
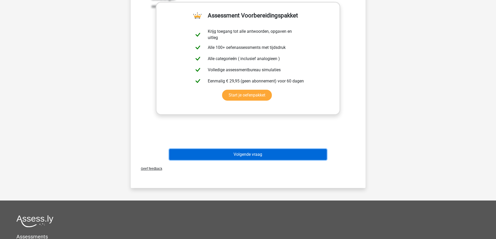
click at [239, 154] on button "Volgende vraag" at bounding box center [247, 154] width 157 height 11
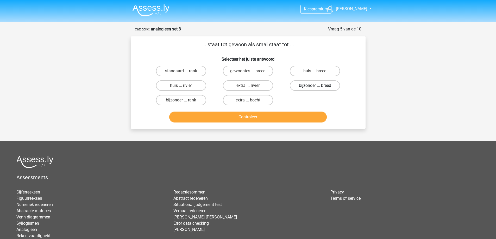
click at [311, 85] on label "bijzonder ... breed" at bounding box center [315, 85] width 50 height 10
click at [315, 86] on input "bijzonder ... breed" at bounding box center [316, 87] width 3 height 3
radio input "true"
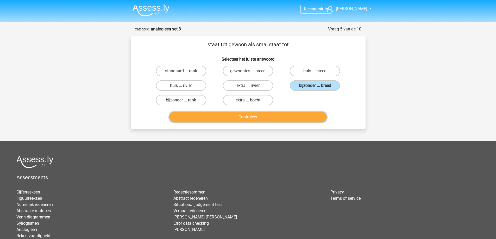
click at [292, 116] on button "Controleer" at bounding box center [247, 117] width 157 height 11
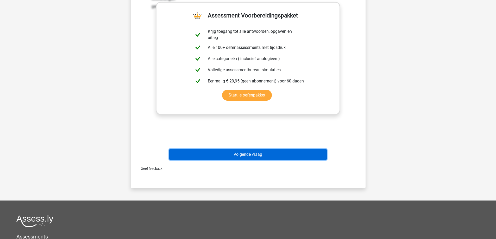
click at [250, 153] on button "Volgende vraag" at bounding box center [247, 154] width 157 height 11
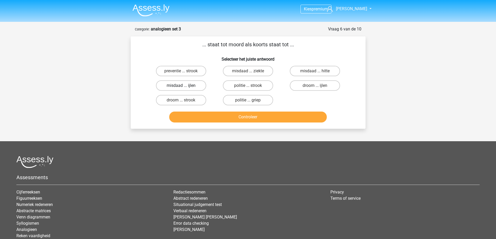
click at [195, 85] on label "misdaad ... ijlen" at bounding box center [181, 85] width 50 height 10
click at [184, 86] on input "misdaad ... ijlen" at bounding box center [182, 87] width 3 height 3
radio input "true"
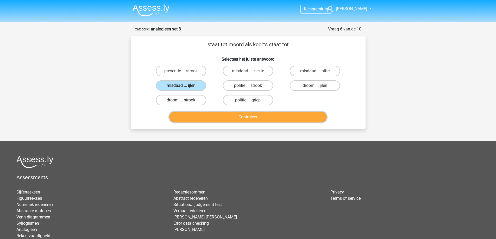
click at [205, 116] on button "Controleer" at bounding box center [247, 117] width 157 height 11
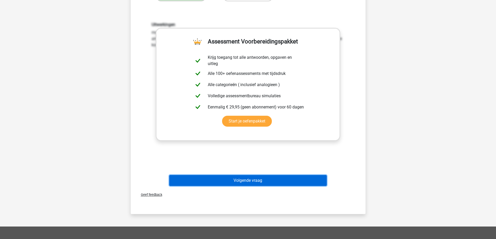
click at [238, 178] on button "Volgende vraag" at bounding box center [247, 180] width 157 height 11
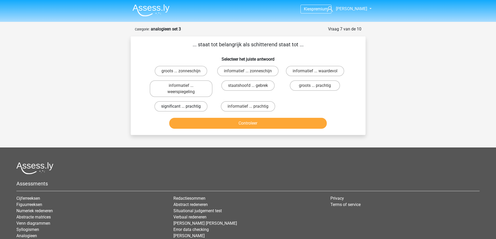
click at [194, 106] on label "significant ... prachtig" at bounding box center [180, 106] width 53 height 10
click at [184, 106] on input "significant ... prachtig" at bounding box center [182, 107] width 3 height 3
radio input "true"
click at [212, 125] on button "Controleer" at bounding box center [247, 123] width 157 height 11
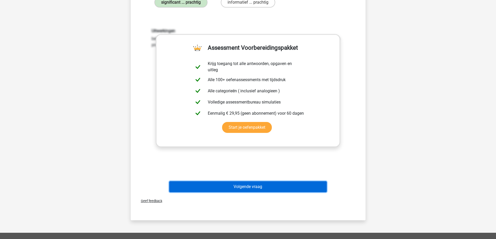
click at [255, 185] on button "Volgende vraag" at bounding box center [247, 186] width 157 height 11
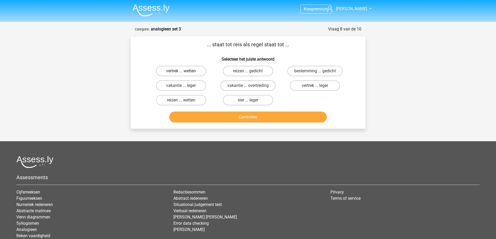
click at [194, 70] on label "vertrek ... wetten" at bounding box center [181, 71] width 50 height 10
click at [184, 71] on input "vertrek ... wetten" at bounding box center [182, 72] width 3 height 3
radio input "true"
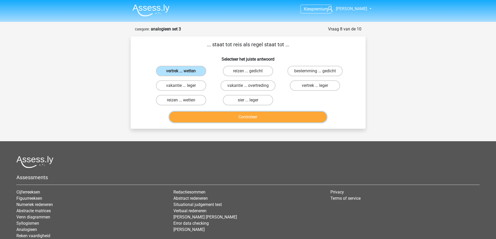
click at [232, 116] on button "Controleer" at bounding box center [247, 117] width 157 height 11
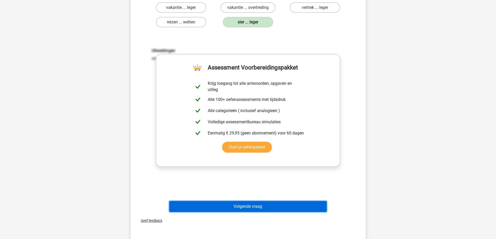
click at [233, 204] on button "Volgende vraag" at bounding box center [247, 206] width 157 height 11
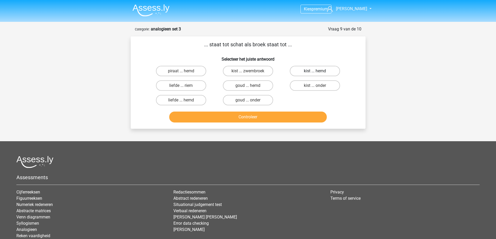
click at [329, 70] on label "kist ... hemd" at bounding box center [315, 71] width 50 height 10
click at [318, 71] on input "kist ... hemd" at bounding box center [316, 72] width 3 height 3
radio input "true"
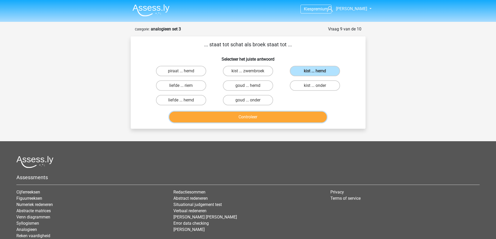
click at [274, 113] on button "Controleer" at bounding box center [247, 117] width 157 height 11
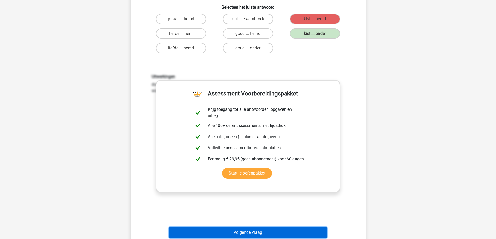
click at [236, 237] on button "Volgende vraag" at bounding box center [247, 232] width 157 height 11
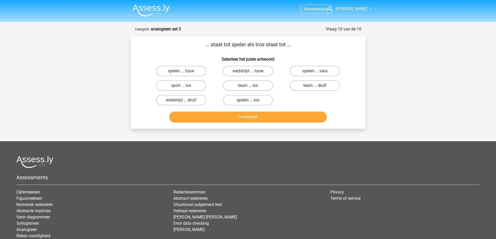
click at [302, 84] on label "team ... druif" at bounding box center [315, 85] width 50 height 10
click at [315, 86] on input "team ... druif" at bounding box center [316, 87] width 3 height 3
radio input "true"
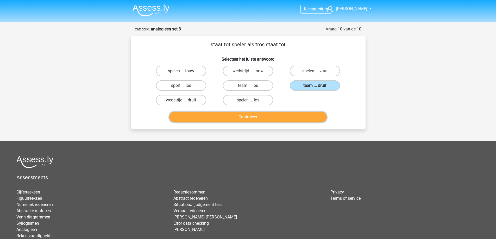
click at [281, 117] on button "Controleer" at bounding box center [247, 117] width 157 height 11
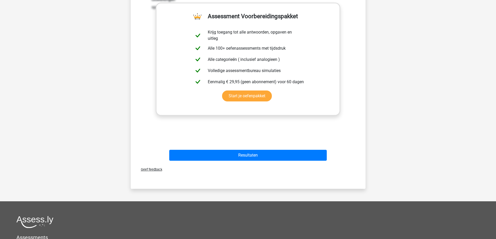
scroll to position [130, 0]
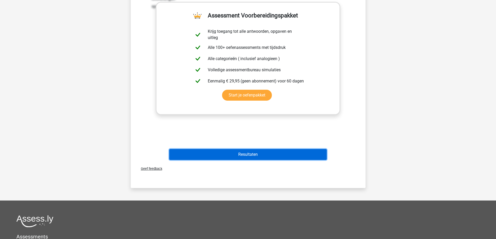
click at [249, 156] on button "Resultaten" at bounding box center [247, 154] width 157 height 11
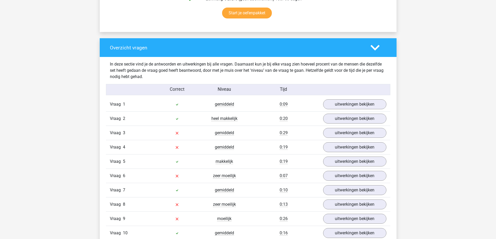
scroll to position [338, 0]
